Goal: Book appointment/travel/reservation

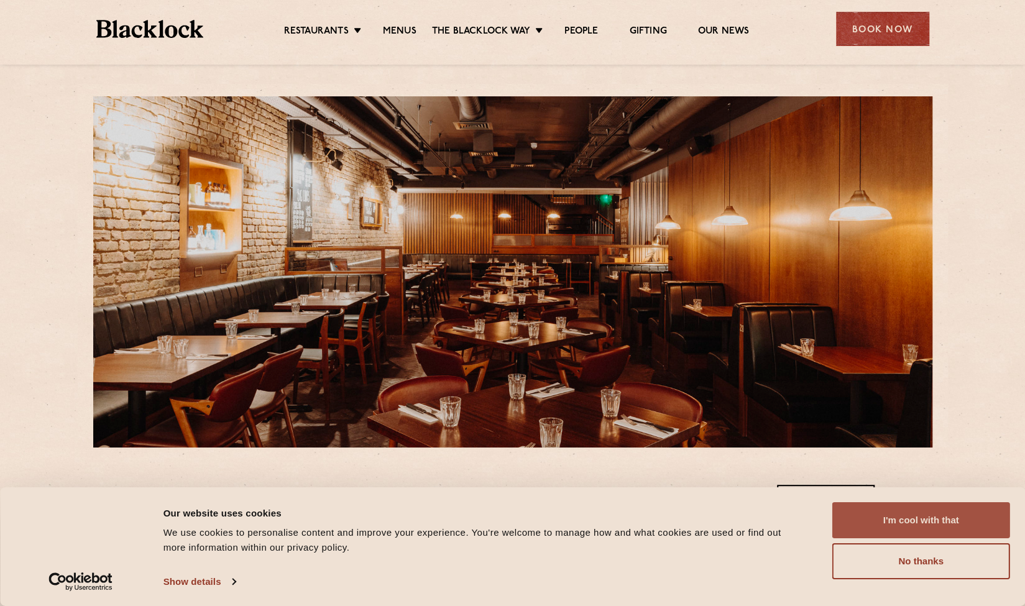
click at [929, 523] on button "I'm cool with that" at bounding box center [921, 520] width 178 height 36
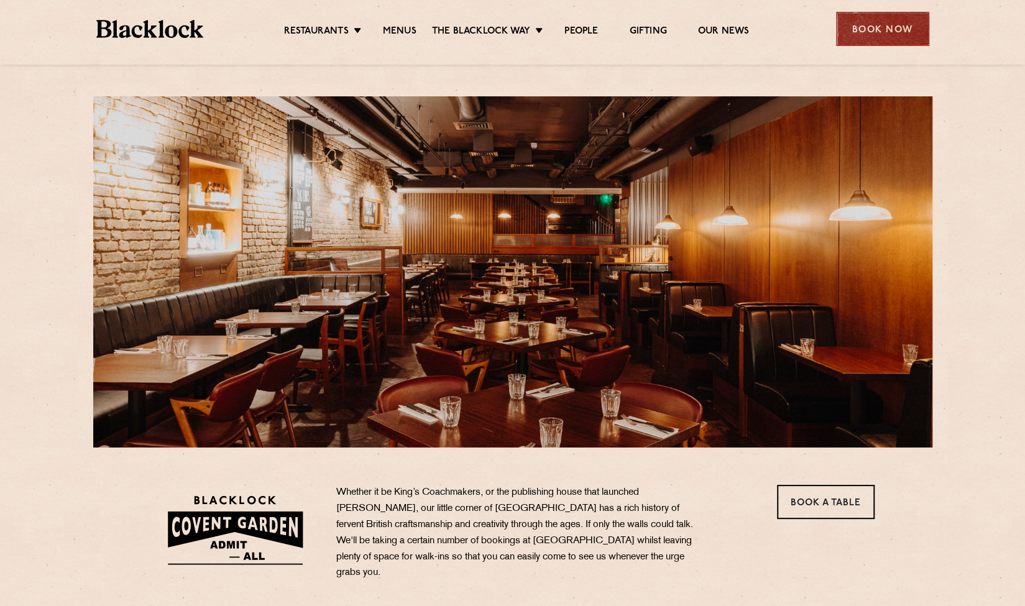
click at [878, 34] on div "Book Now" at bounding box center [882, 29] width 93 height 34
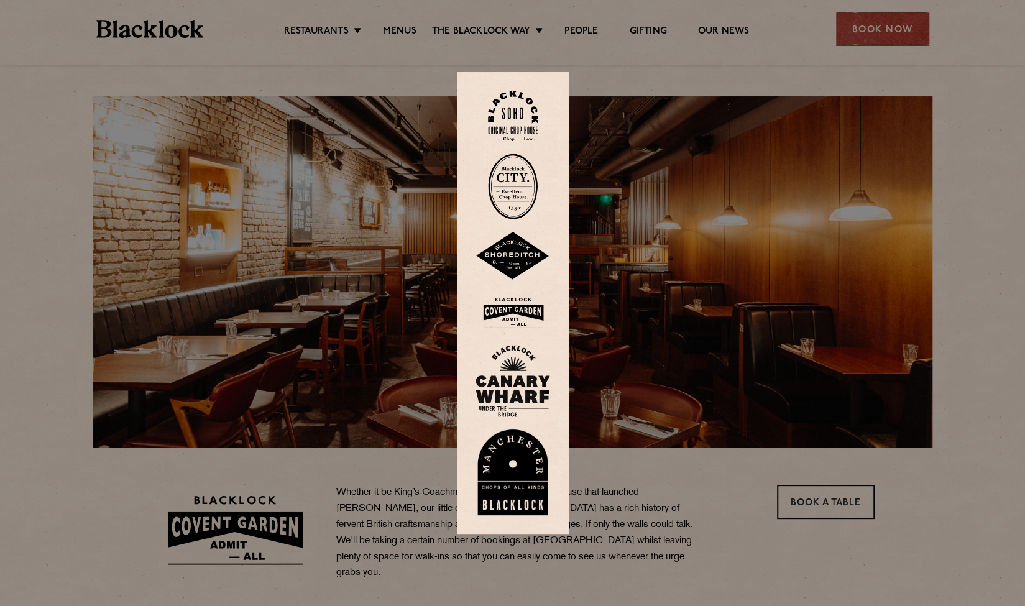
click at [519, 309] on img at bounding box center [512, 313] width 75 height 40
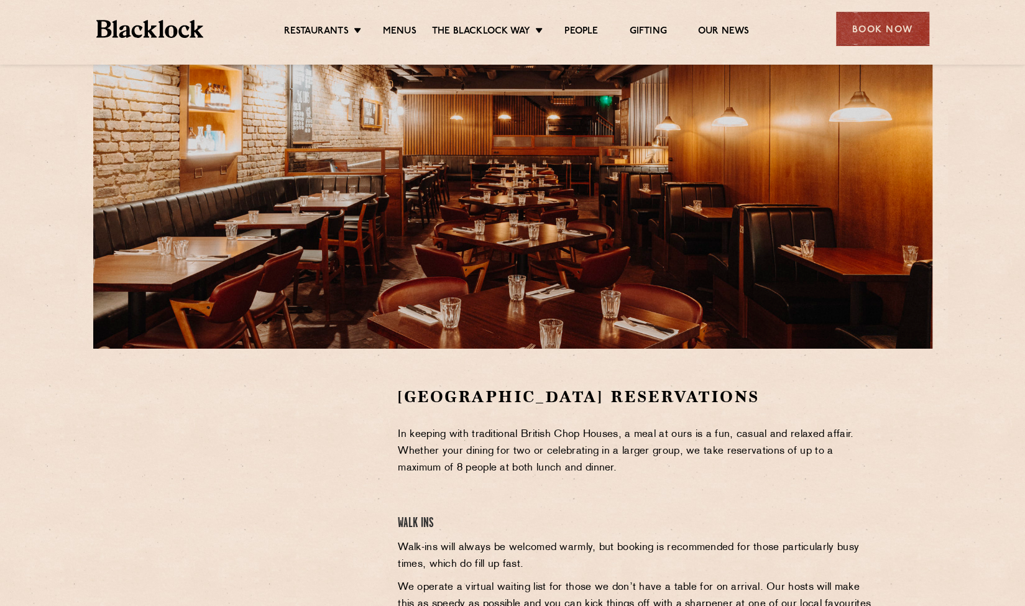
scroll to position [94, 0]
